Goal: Obtain resource: Download file/media

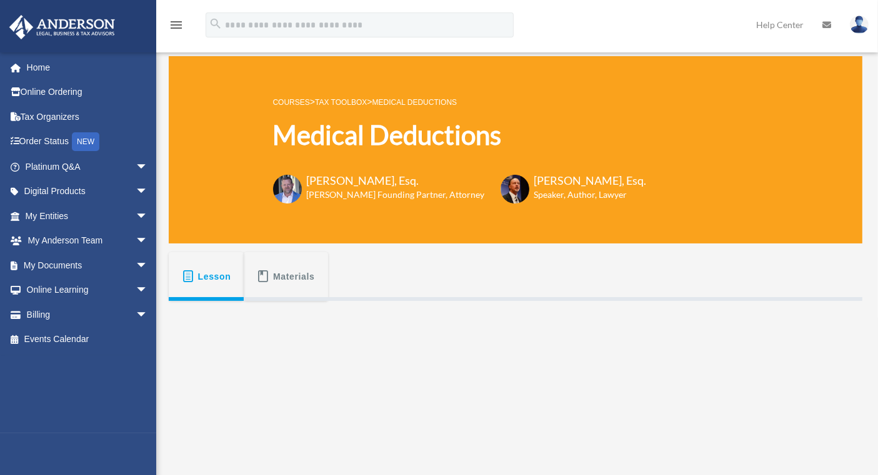
click at [136, 266] on span "arrow_drop_down" at bounding box center [148, 266] width 25 height 26
click at [82, 267] on link "My Documents arrow_drop_up" at bounding box center [88, 265] width 158 height 25
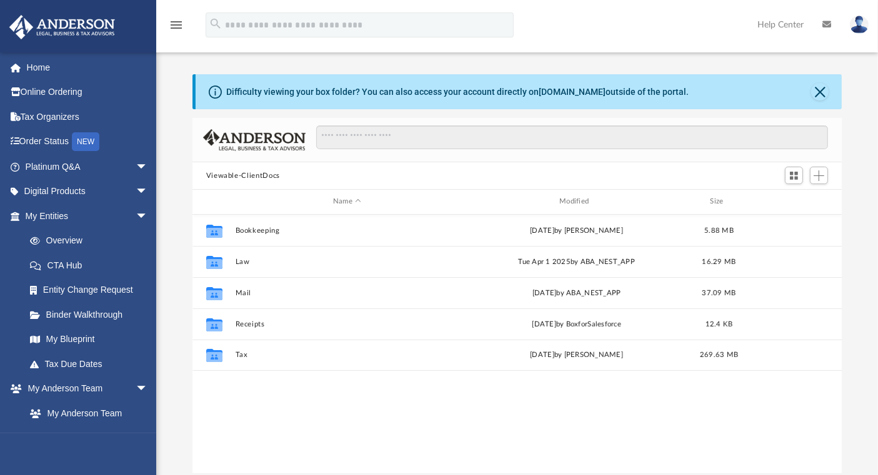
scroll to position [273, 638]
click at [823, 91] on button "Close" at bounding box center [819, 91] width 17 height 17
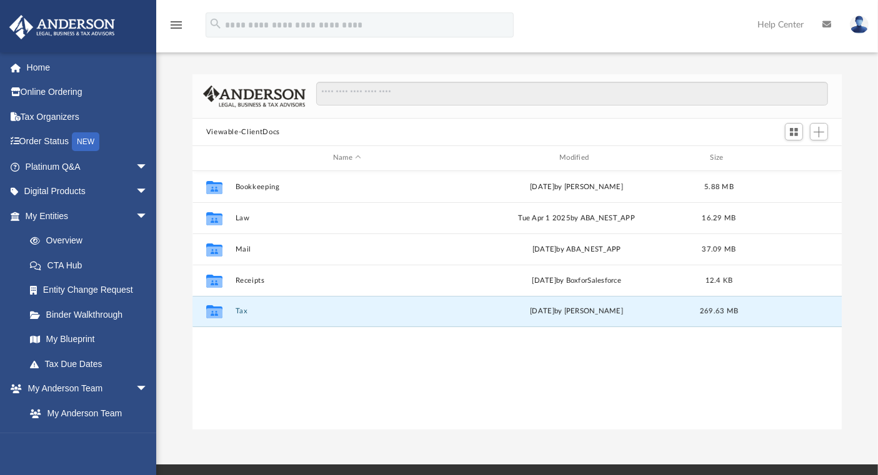
click at [244, 309] on button "Tax" at bounding box center [347, 311] width 224 height 8
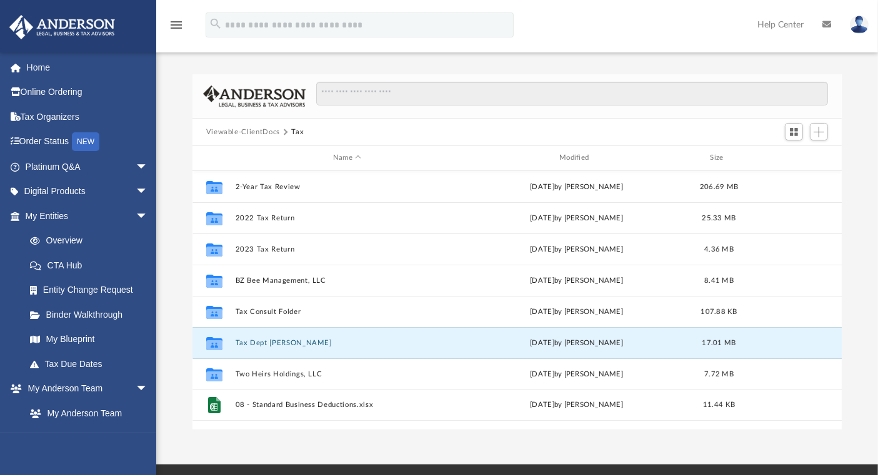
click at [285, 344] on button "Tax Dept [PERSON_NAME]" at bounding box center [347, 343] width 224 height 8
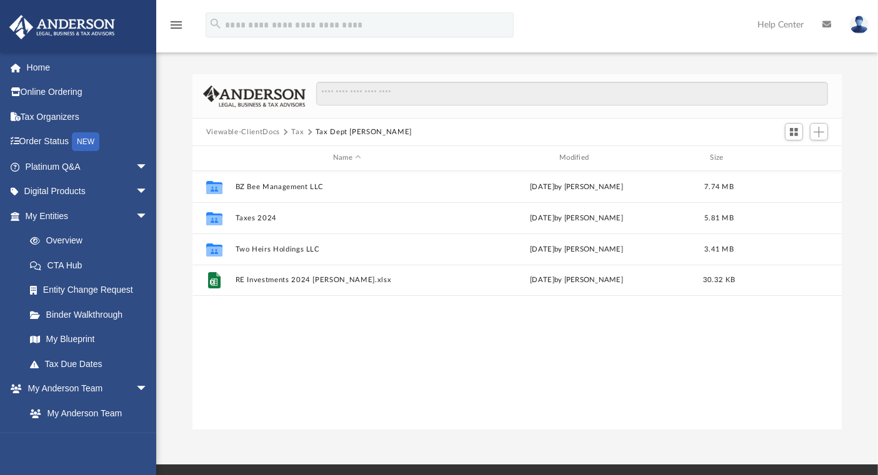
click at [292, 135] on button "Tax" at bounding box center [297, 132] width 12 height 11
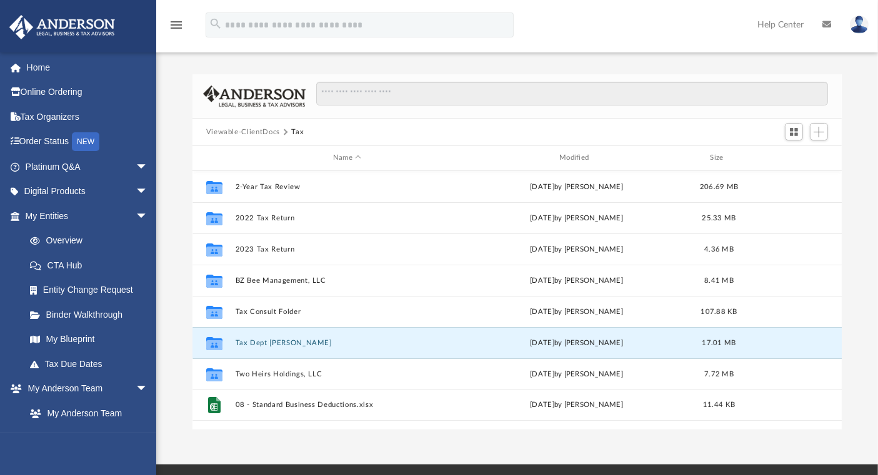
click at [277, 340] on button "Tax Dept [PERSON_NAME]" at bounding box center [347, 343] width 224 height 8
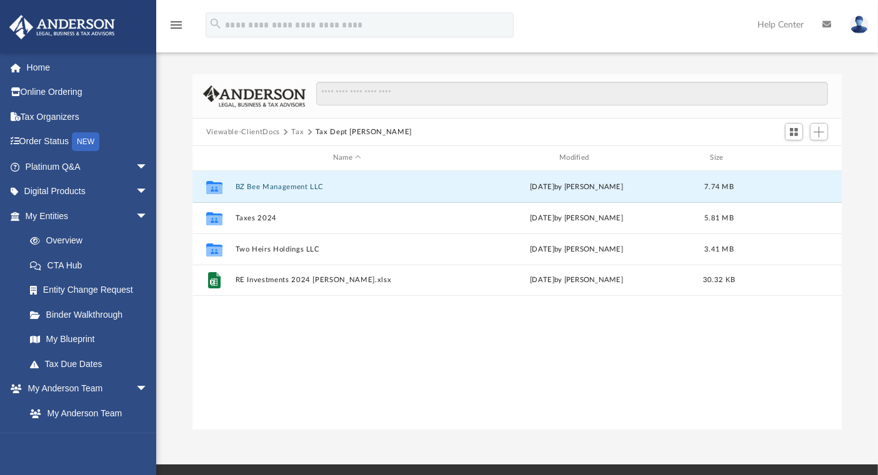
click at [297, 184] on button "BZ Bee Management LLC" at bounding box center [347, 187] width 224 height 8
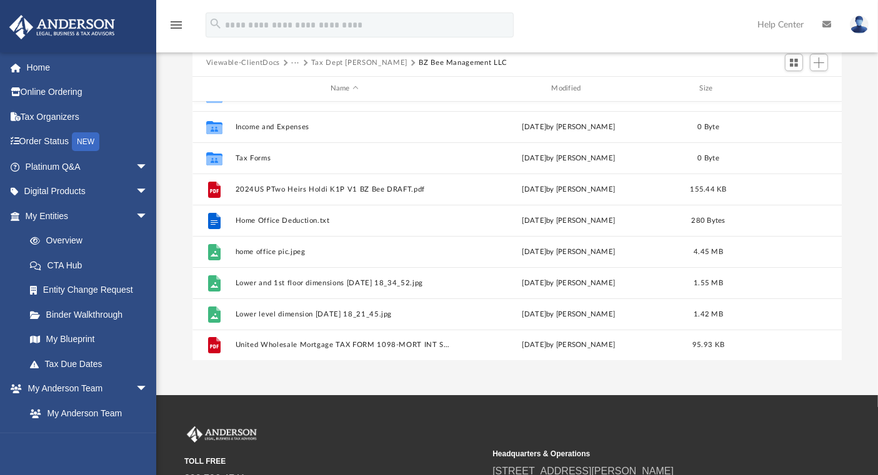
scroll to position [0, 0]
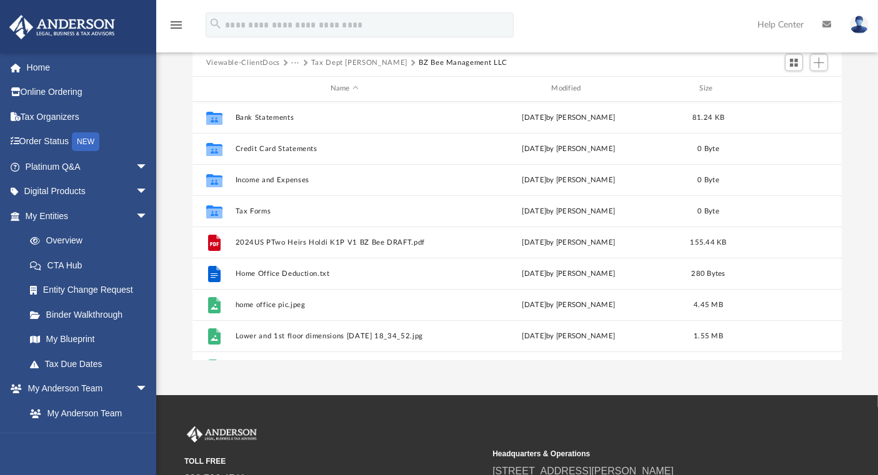
click at [270, 64] on button "Viewable-ClientDocs" at bounding box center [243, 62] width 74 height 11
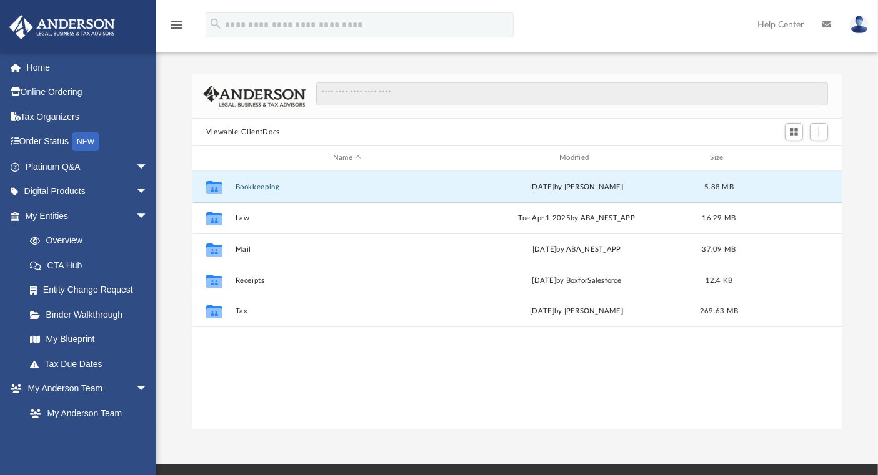
click at [262, 188] on button "Bookkeeping" at bounding box center [347, 187] width 224 height 8
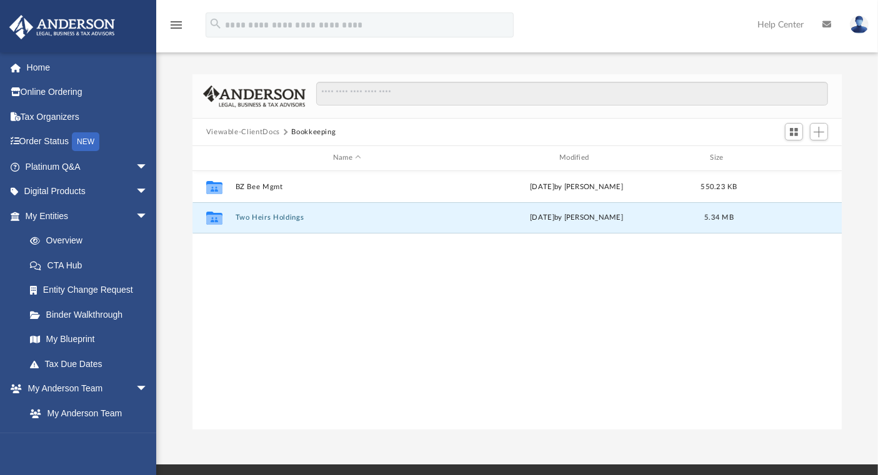
click at [275, 215] on button "Two Heirs Holdings" at bounding box center [347, 218] width 224 height 8
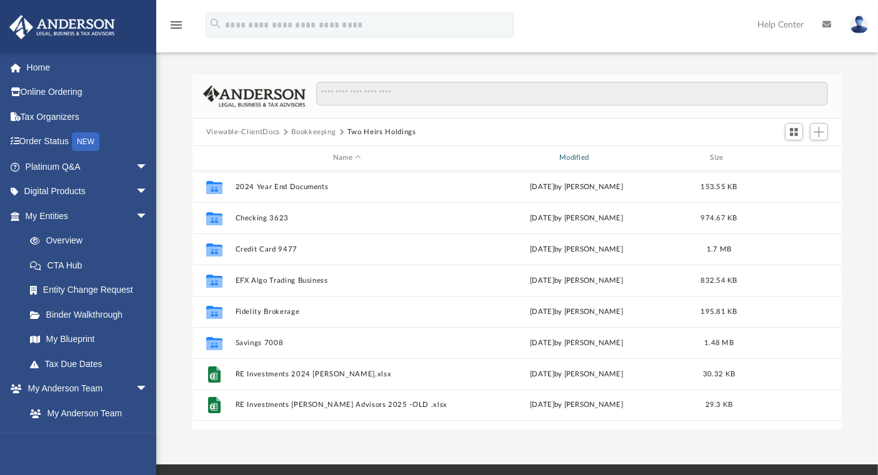
click at [573, 159] on div "Modified" at bounding box center [576, 157] width 224 height 11
click at [322, 128] on button "Bookkeeping" at bounding box center [313, 132] width 44 height 11
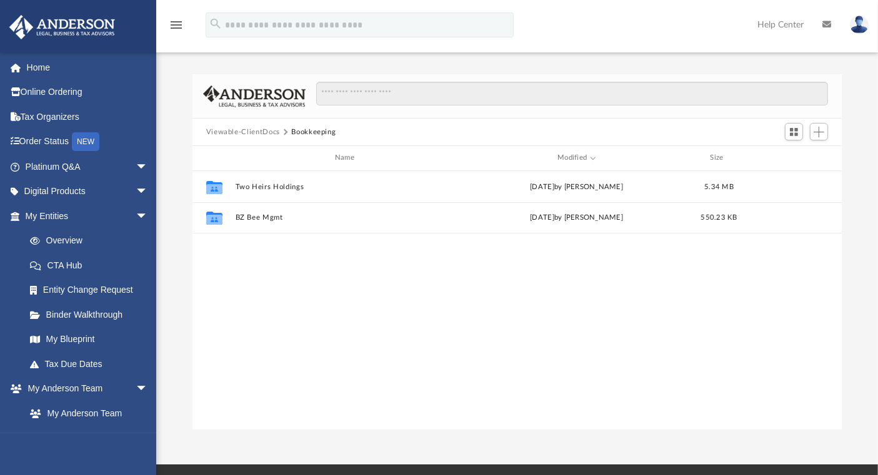
click at [259, 129] on button "Viewable-ClientDocs" at bounding box center [243, 132] width 74 height 11
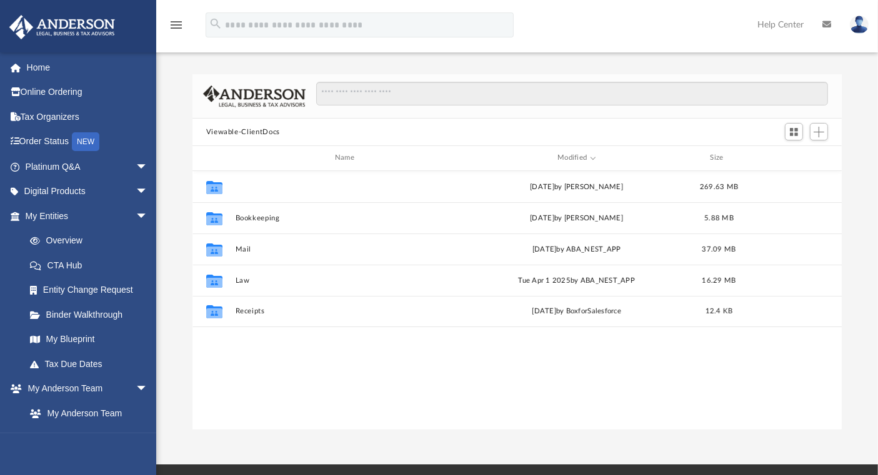
click at [240, 188] on button "Tax" at bounding box center [347, 187] width 224 height 8
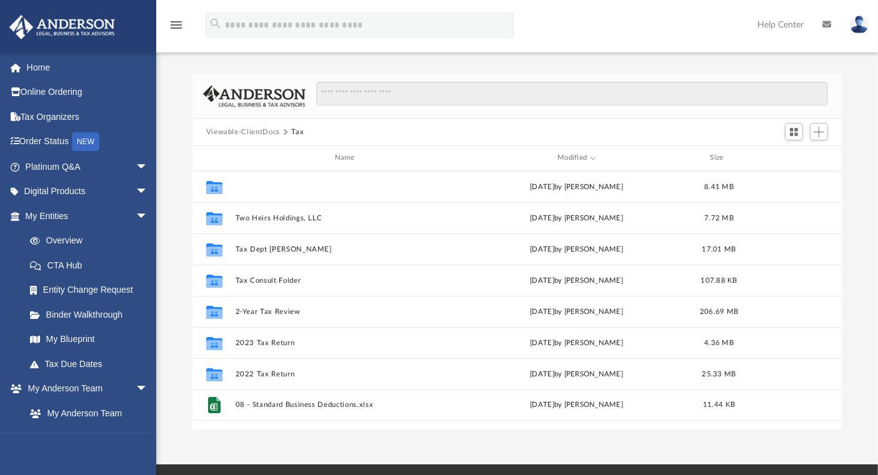
click at [294, 187] on button "BZ Bee Management, LLC" at bounding box center [347, 187] width 224 height 8
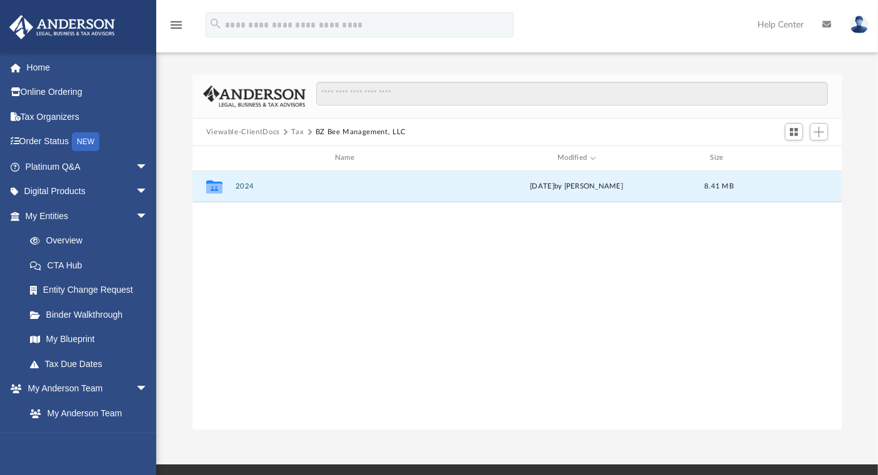
click at [256, 187] on button "2024" at bounding box center [347, 186] width 224 height 8
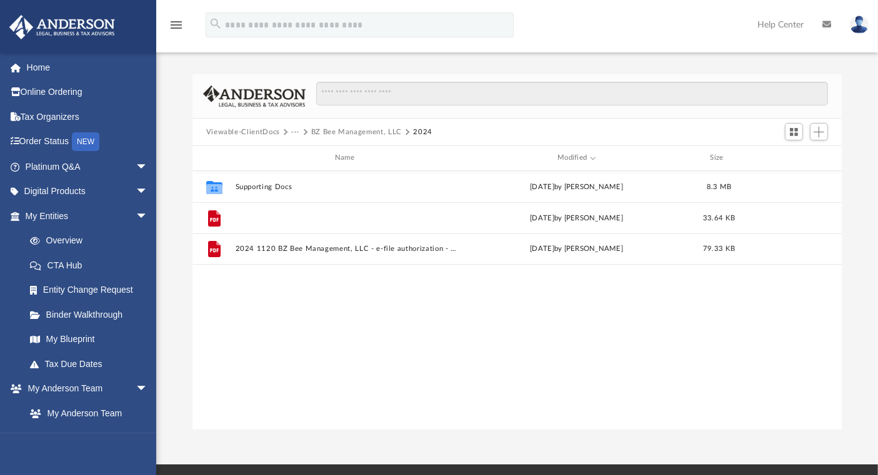
click at [395, 219] on button "2024 1120 BZ Bee Management, LLC - Filing Instructions.pdf" at bounding box center [347, 218] width 224 height 8
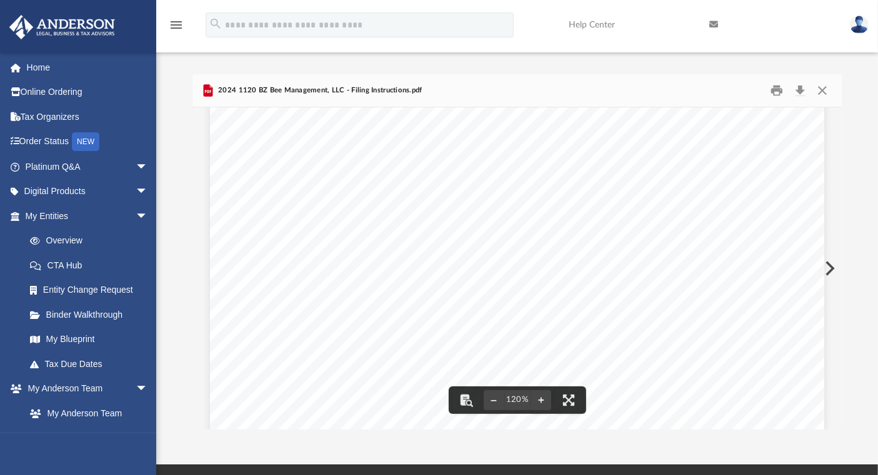
scroll to position [347, 0]
click at [758, 244] on div "[DATE] BZ Bee Management, LLC [STREET_ADDRESS] BZ Bee Management, LLC: We have …" at bounding box center [517, 167] width 614 height 795
click at [700, 226] on div "[DATE] BZ Bee Management, LLC [STREET_ADDRESS] BZ Bee Management, LLC: We have …" at bounding box center [517, 167] width 614 height 795
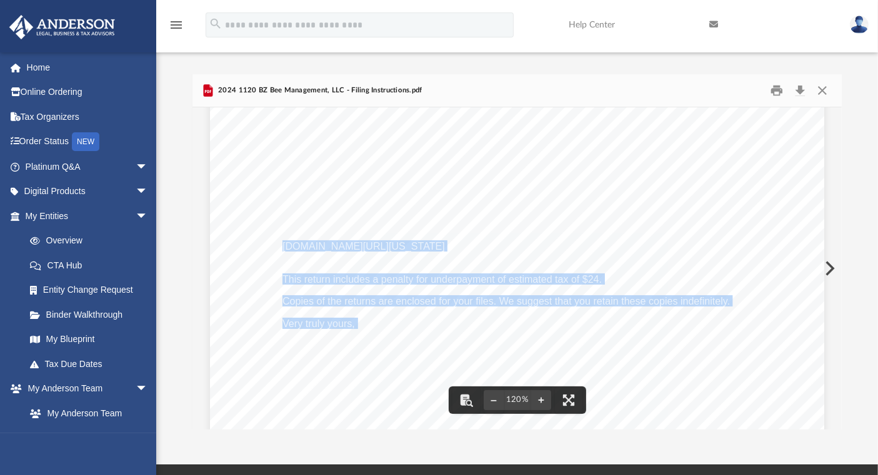
drag, startPoint x: 278, startPoint y: 247, endPoint x: 529, endPoint y: 234, distance: 251.4
click at [529, 234] on div "[DATE] BZ Bee Management, LLC [STREET_ADDRESS] BZ Bee Management, LLC: We have …" at bounding box center [517, 167] width 614 height 795
click at [542, 244] on div "[DATE] BZ Bee Management, LLC [STREET_ADDRESS] BZ Bee Management, LLC: We have …" at bounding box center [517, 167] width 614 height 795
click at [445, 246] on span "[DOMAIN_NAME][URL][US_STATE]" at bounding box center [363, 246] width 162 height 10
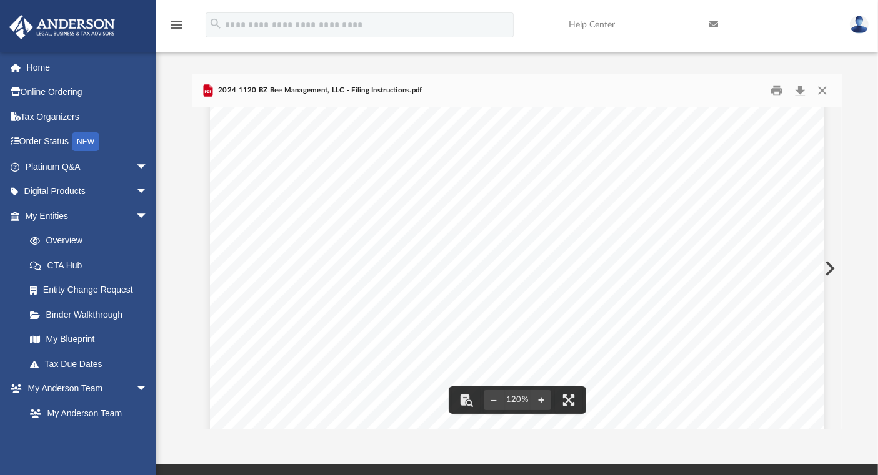
drag, startPoint x: 543, startPoint y: 246, endPoint x: 347, endPoint y: 263, distance: 196.9
click at [356, 265] on div "[DATE] BZ Bee Management, LLC [STREET_ADDRESS] BZ Bee Management, LLC: We have …" at bounding box center [517, 167] width 614 height 795
drag, startPoint x: 276, startPoint y: 247, endPoint x: 337, endPoint y: 247, distance: 60.6
click at [336, 247] on div "[DATE] BZ Bee Management, LLC [STREET_ADDRESS] BZ Bee Management, LLC: We have …" at bounding box center [517, 167] width 614 height 795
drag, startPoint x: 535, startPoint y: 245, endPoint x: 278, endPoint y: 245, distance: 256.7
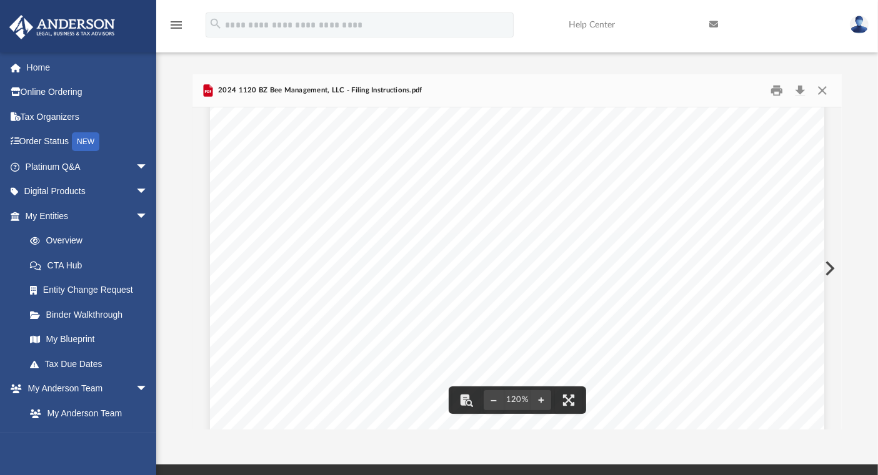
click at [282, 245] on span "[DOMAIN_NAME][URL][US_STATE]" at bounding box center [363, 246] width 162 height 10
